Goal: Find specific page/section: Locate item on page

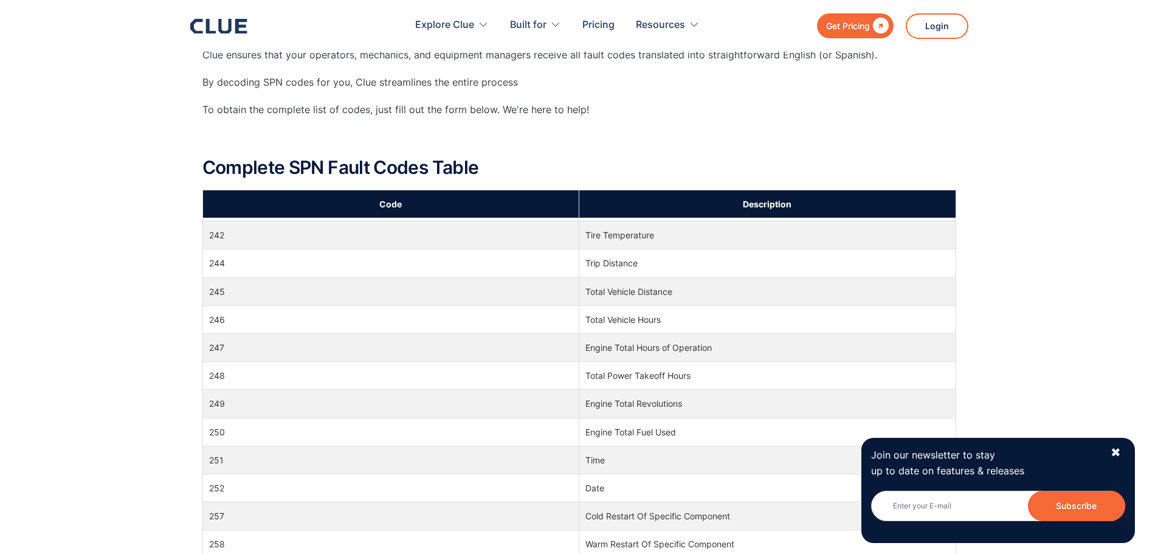
scroll to position [4681, 0]
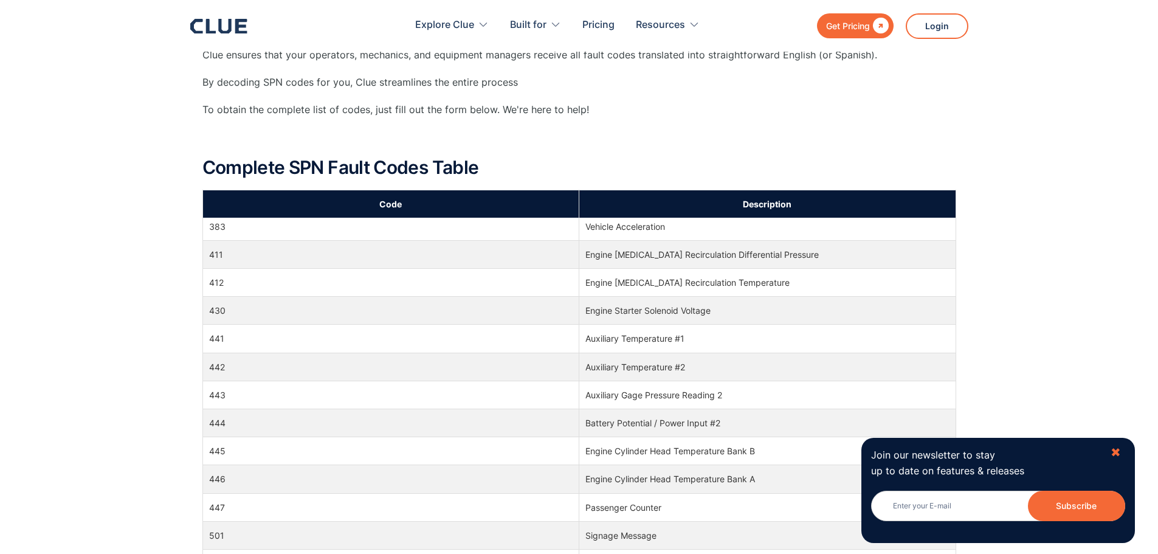
click at [1116, 454] on div "✖" at bounding box center [1116, 452] width 10 height 15
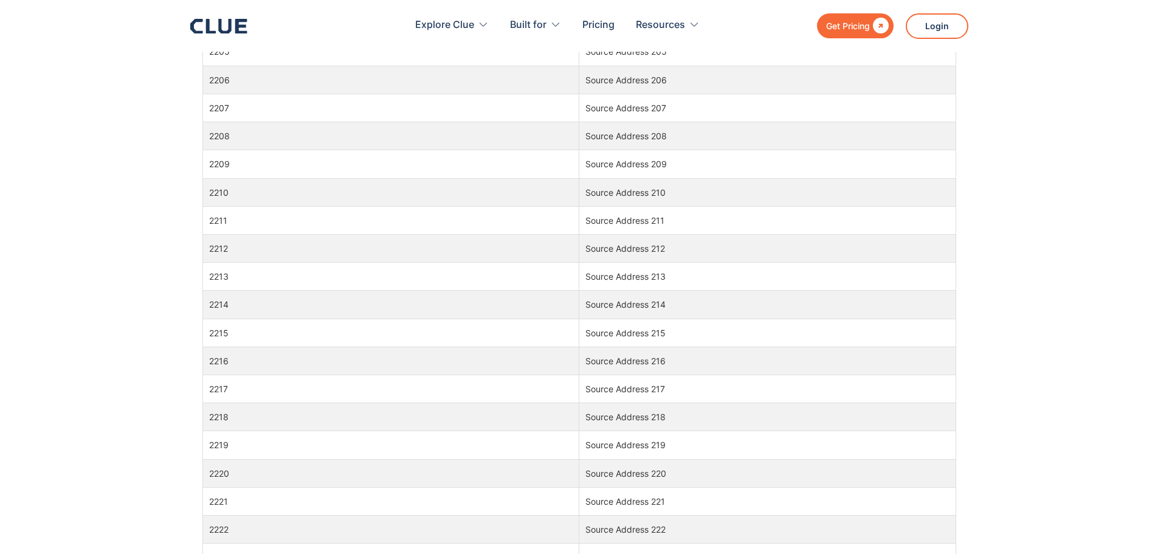
scroll to position [52932, 0]
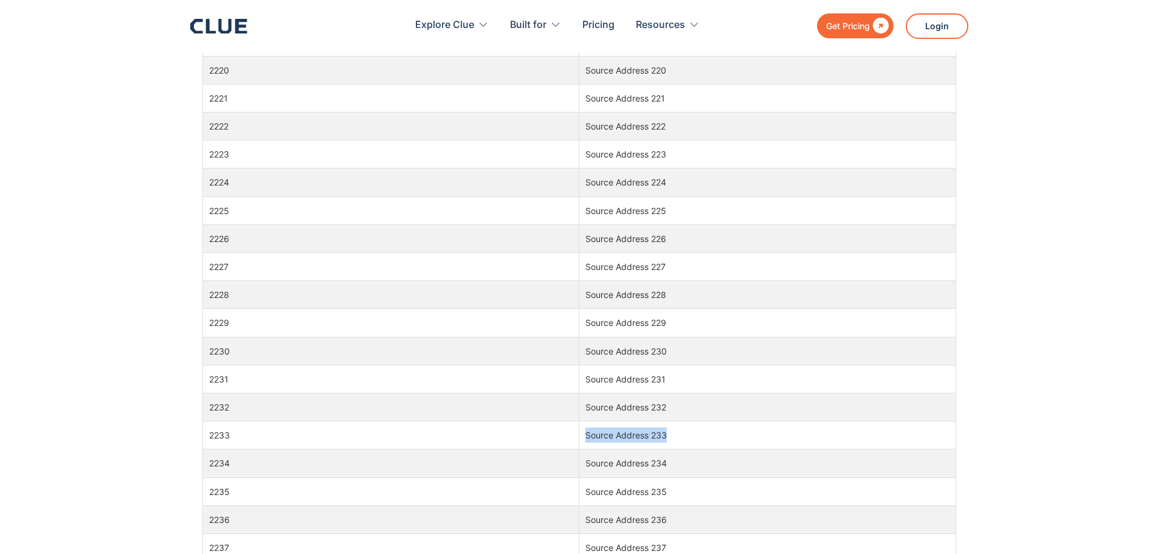
drag, startPoint x: 675, startPoint y: 438, endPoint x: 584, endPoint y: 435, distance: 91.2
click at [584, 435] on td "Source Address 233" at bounding box center [767, 435] width 377 height 28
click at [587, 435] on td "Source Address 233" at bounding box center [767, 435] width 377 height 28
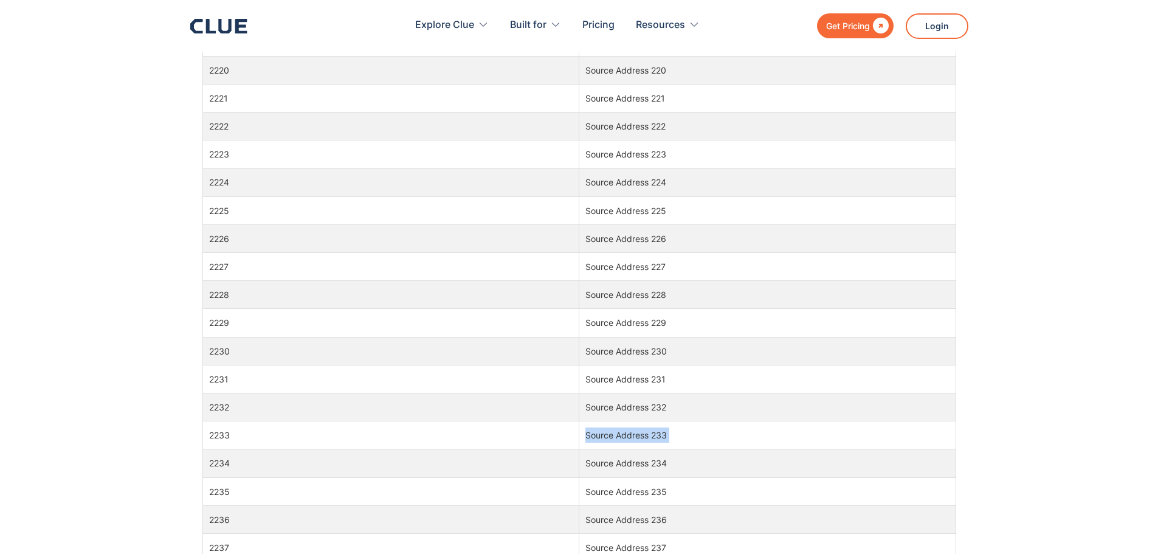
click at [587, 435] on td "Source Address 233" at bounding box center [767, 435] width 377 height 28
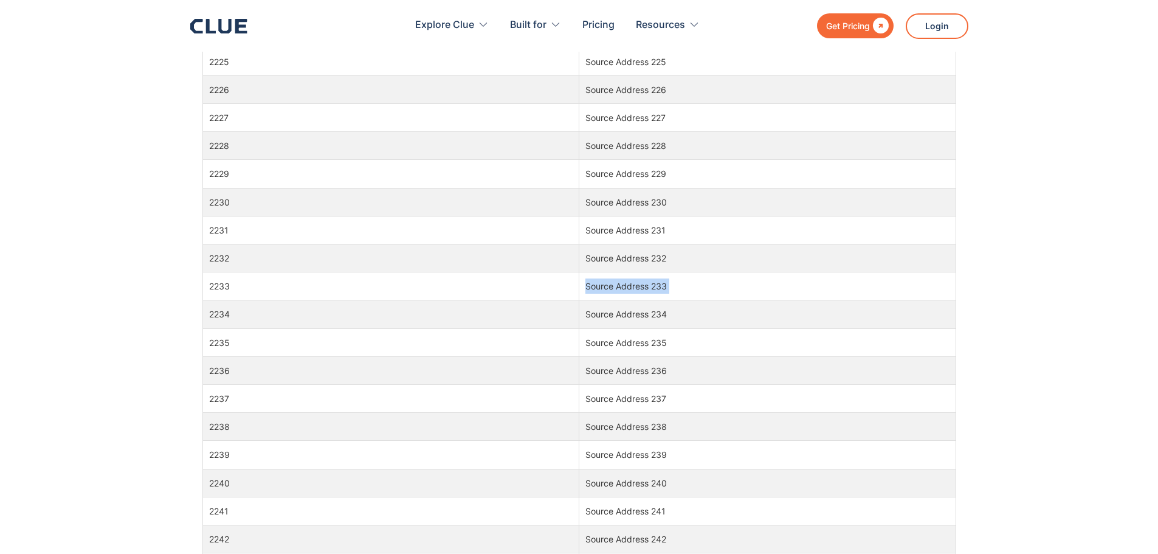
scroll to position [53053, 0]
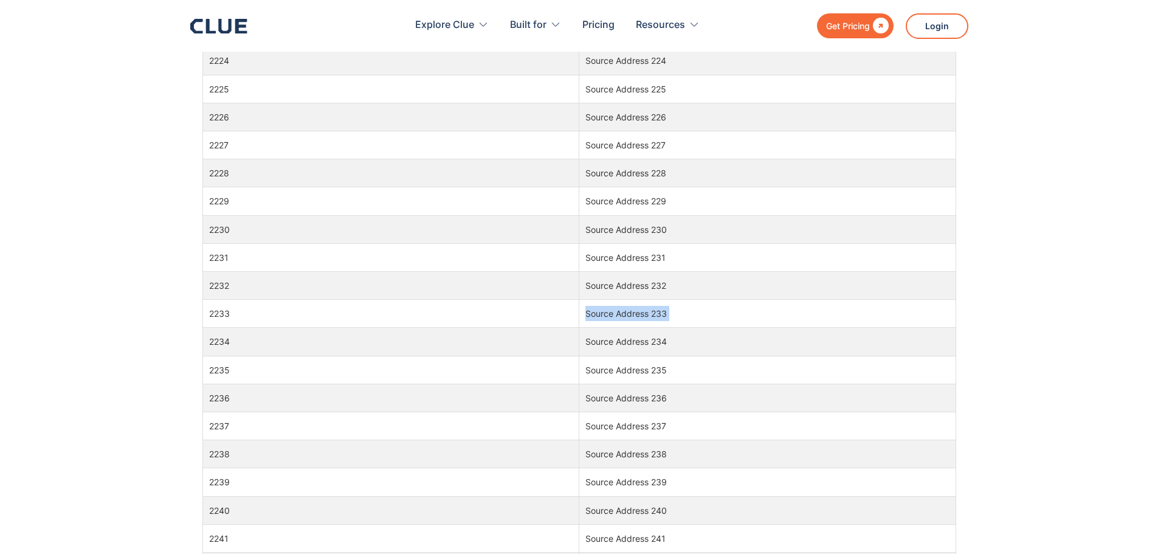
click at [748, 309] on td "Source Address 233" at bounding box center [767, 314] width 377 height 28
drag, startPoint x: 789, startPoint y: 312, endPoint x: 579, endPoint y: 314, distance: 209.8
click at [579, 314] on td "Source Address 233" at bounding box center [767, 314] width 377 height 28
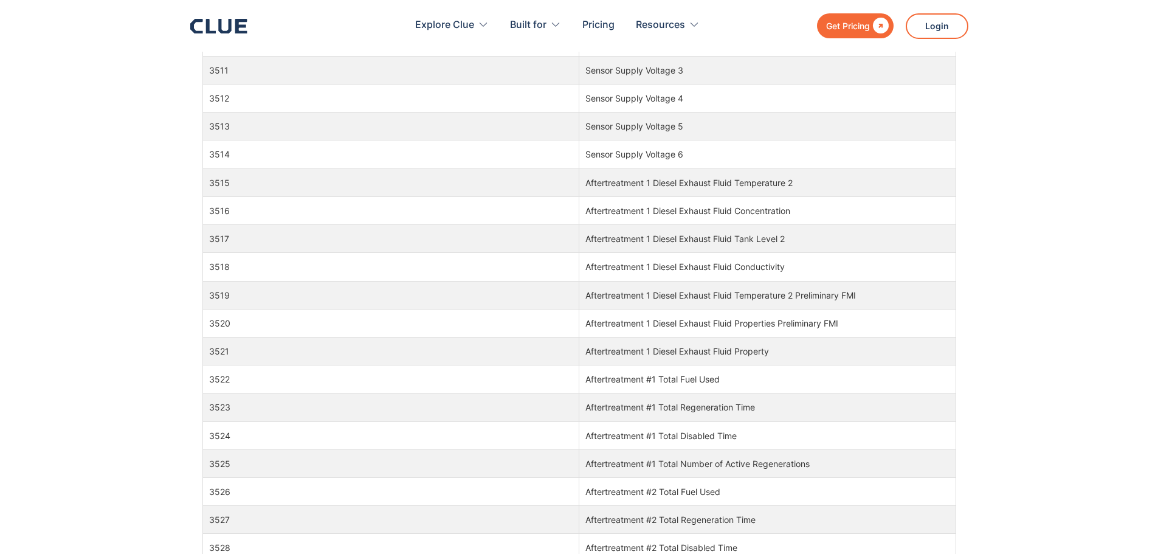
scroll to position [52785, 0]
